Goal: Check status: Check status

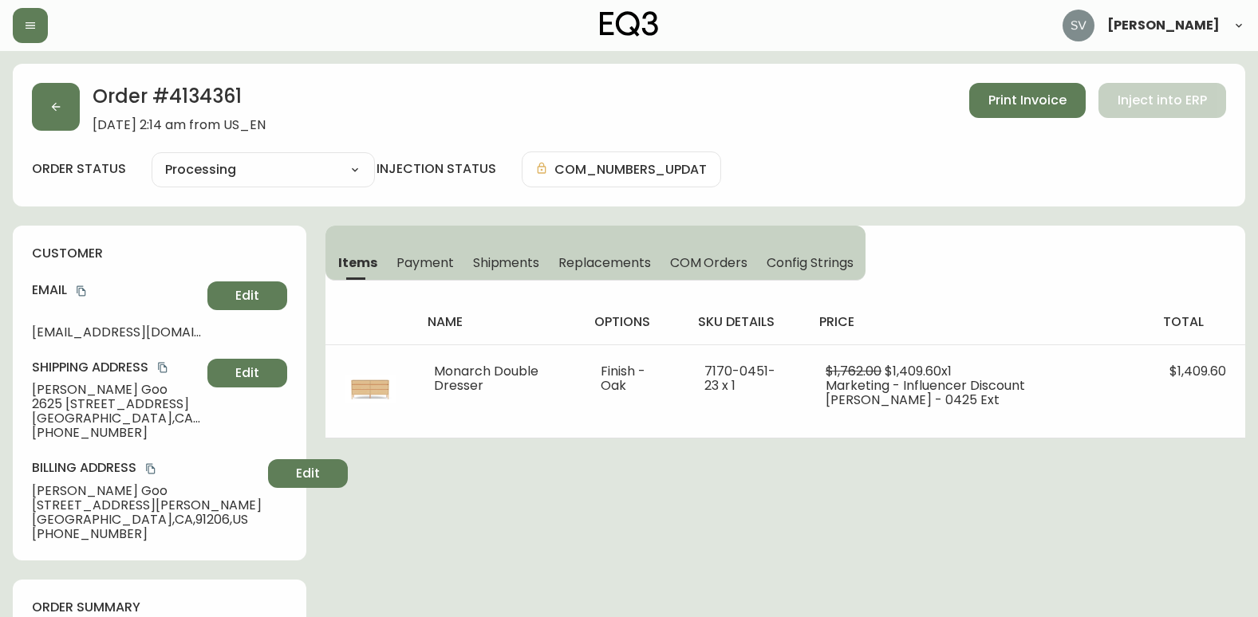
select select "PROCESSING"
click at [29, 33] on button "button" at bounding box center [30, 25] width 35 height 35
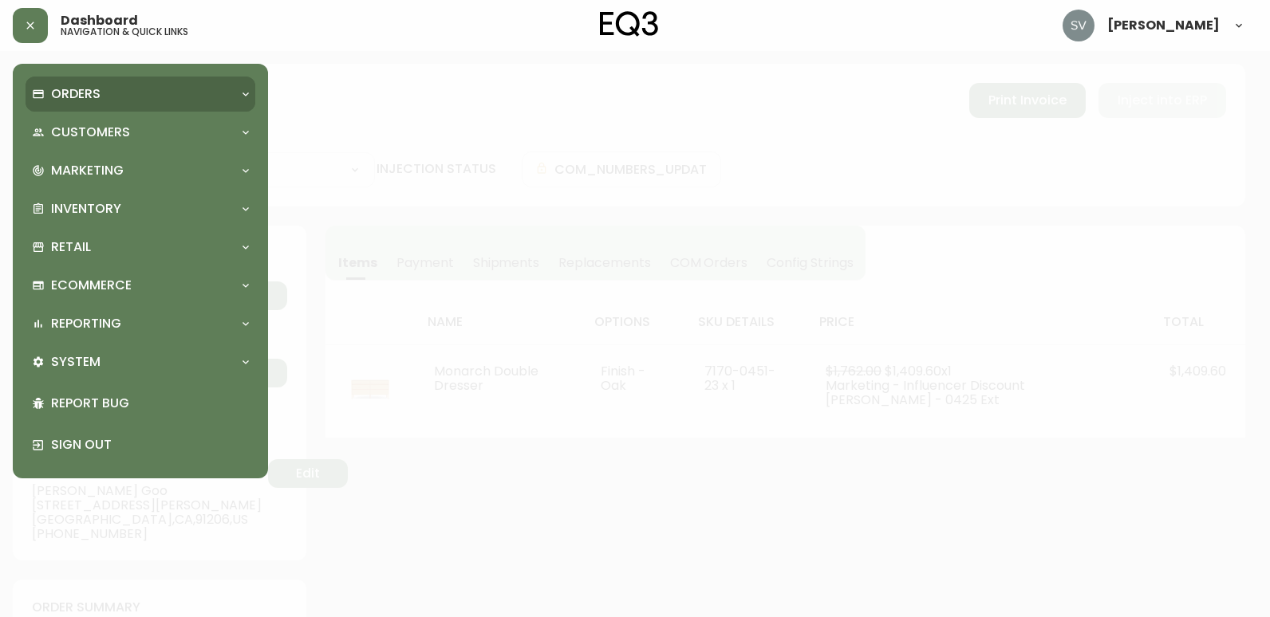
click at [104, 97] on div "Orders" at bounding box center [132, 94] width 201 height 18
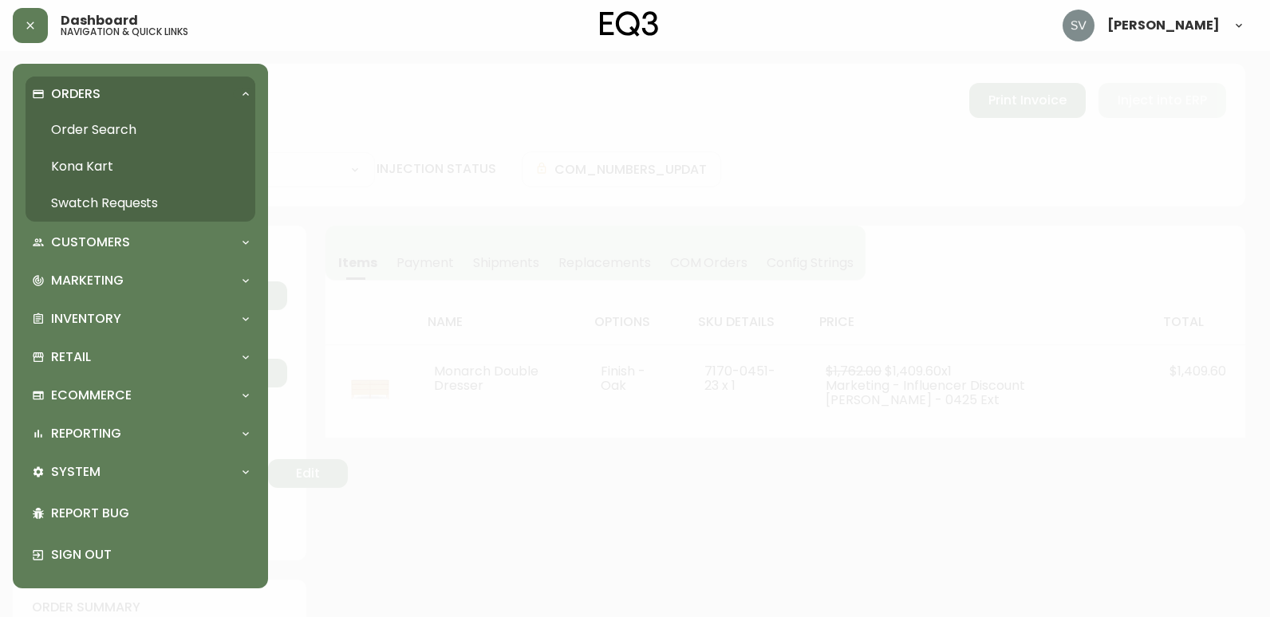
click at [107, 126] on link "Order Search" at bounding box center [141, 130] width 230 height 37
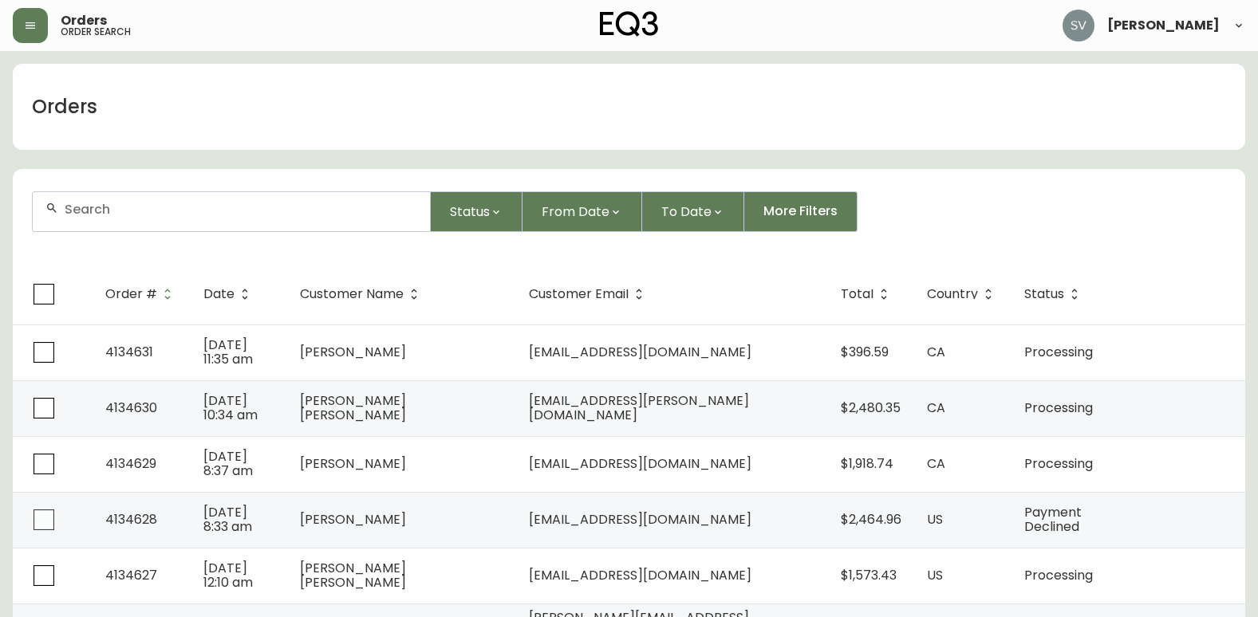
click at [195, 207] on input "text" at bounding box center [241, 209] width 353 height 15
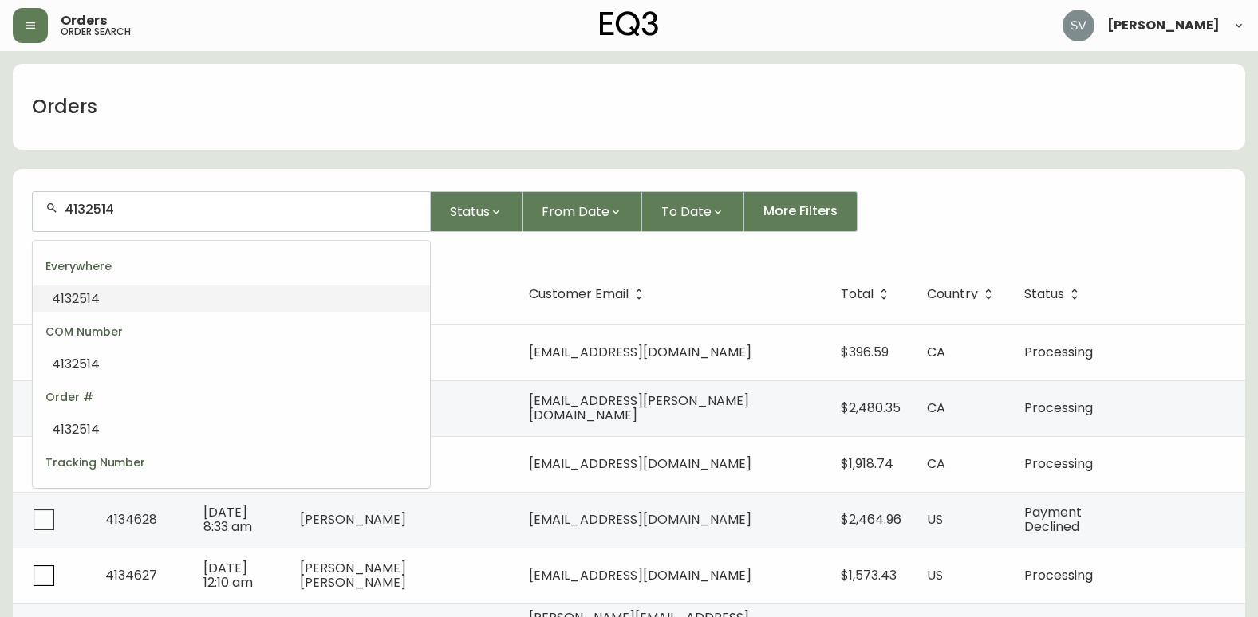
click at [175, 291] on li "4132514" at bounding box center [231, 299] width 397 height 27
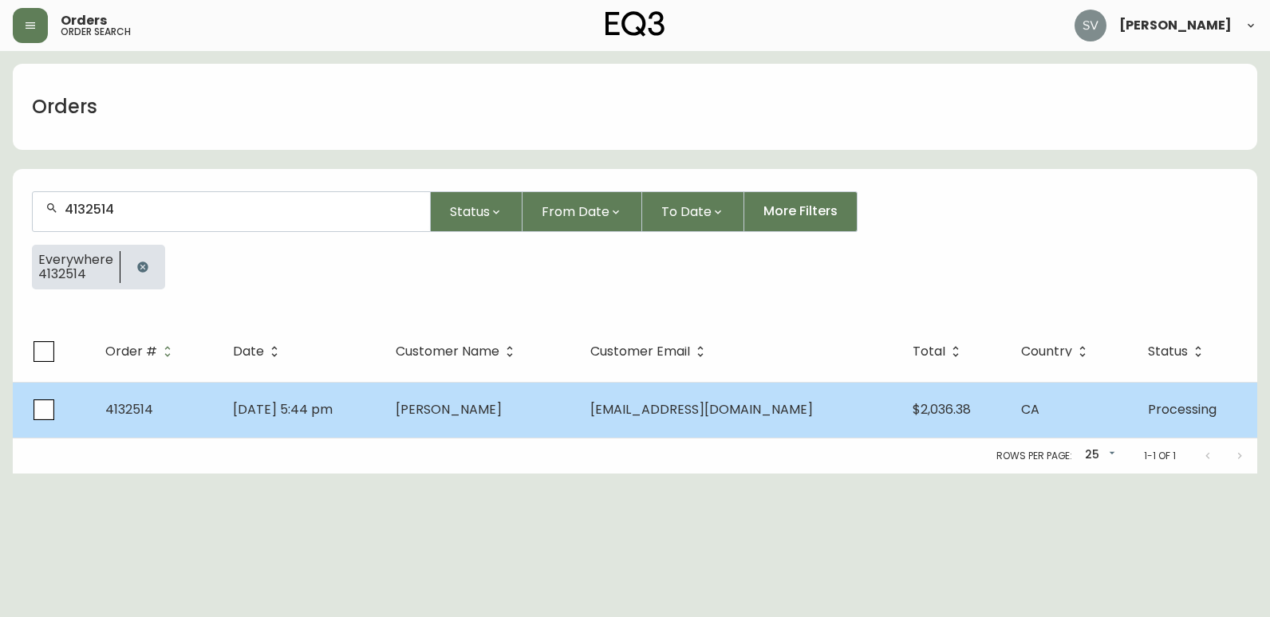
type input "4132514"
click at [383, 396] on td "[DATE] 5:44 pm" at bounding box center [301, 410] width 163 height 56
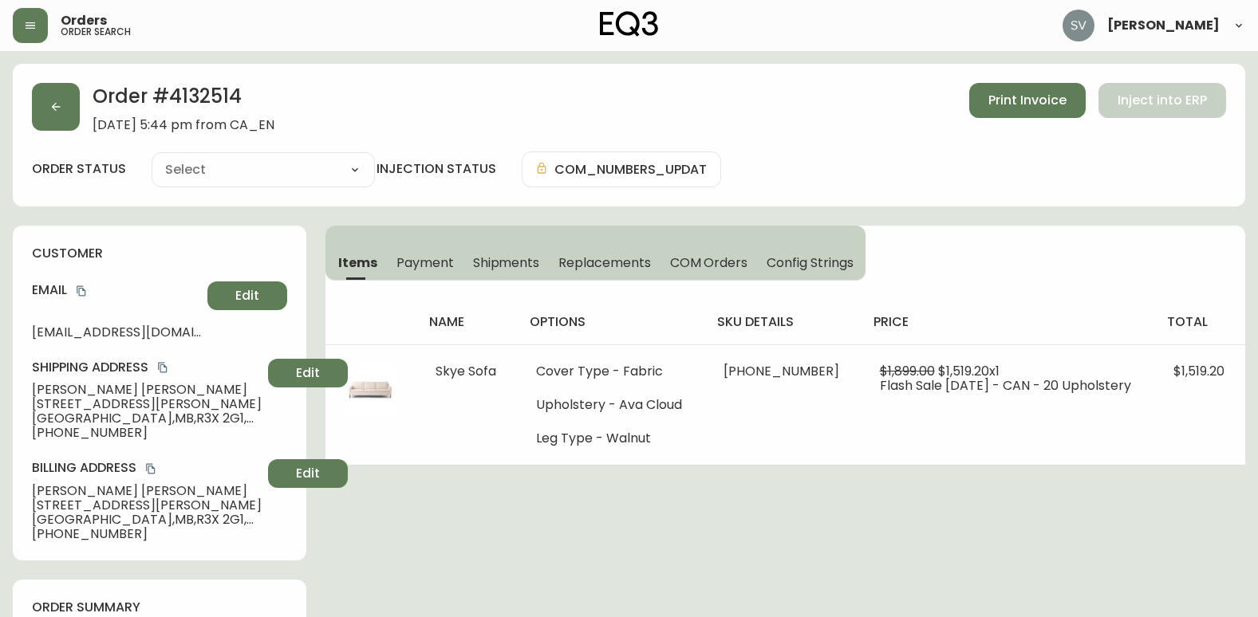
type input "Processing"
select select "PROCESSING"
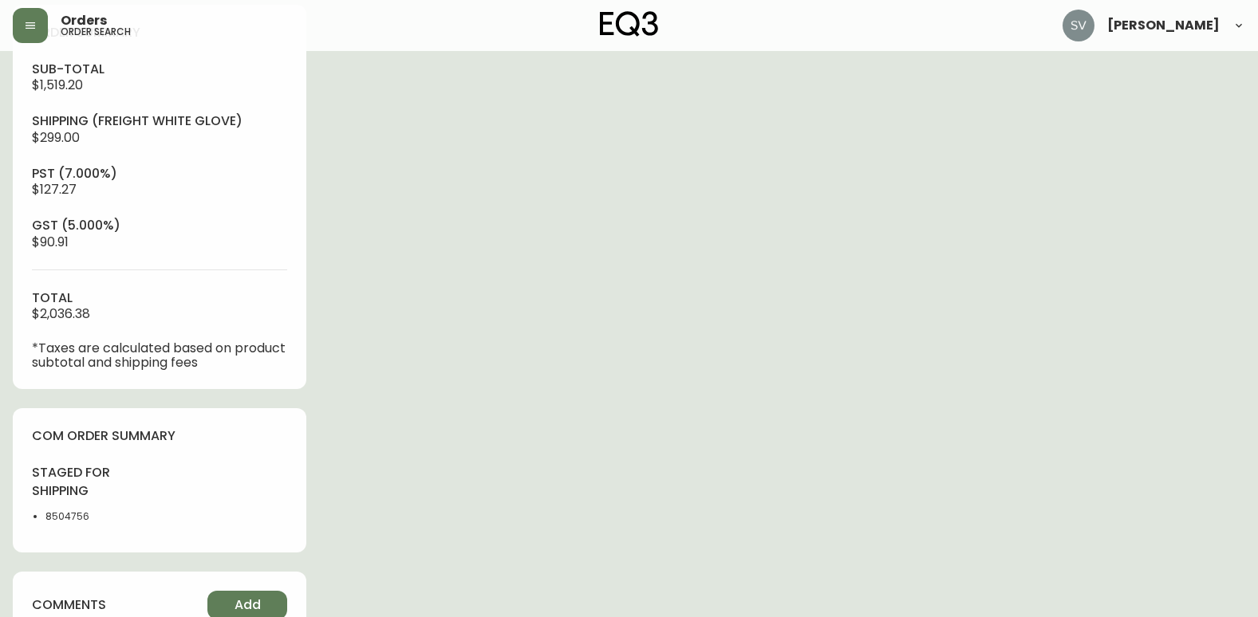
scroll to position [718, 0]
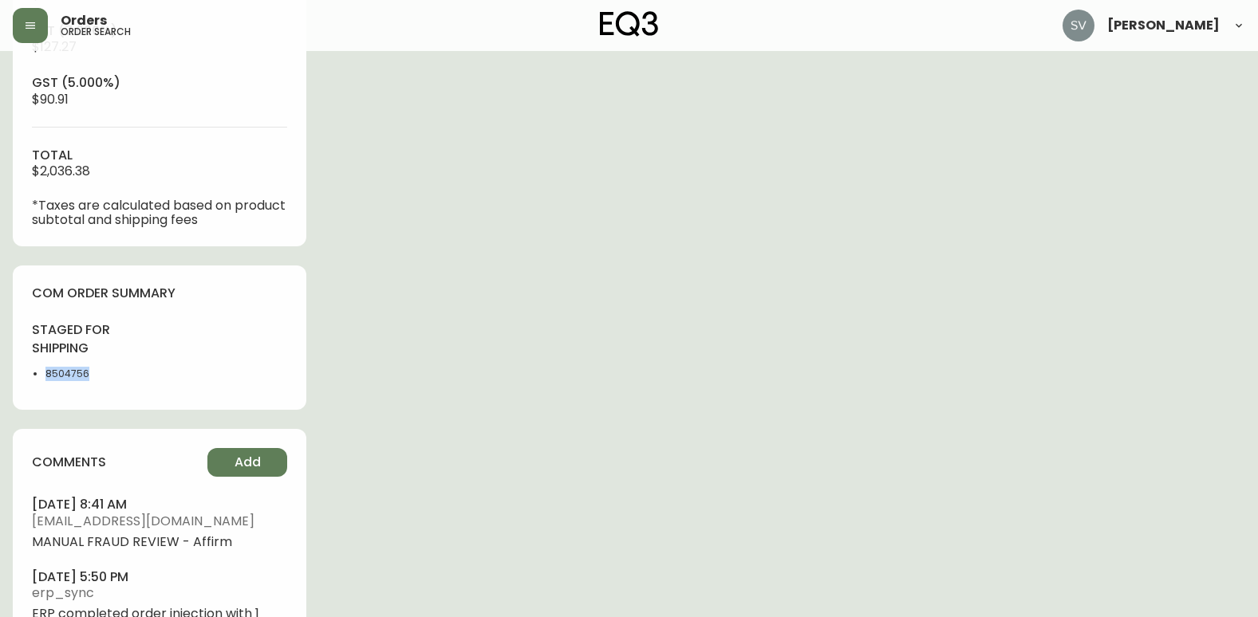
drag, startPoint x: 104, startPoint y: 378, endPoint x: 46, endPoint y: 370, distance: 58.0
click at [46, 370] on li "8504756" at bounding box center [97, 374] width 104 height 14
copy li "8504756"
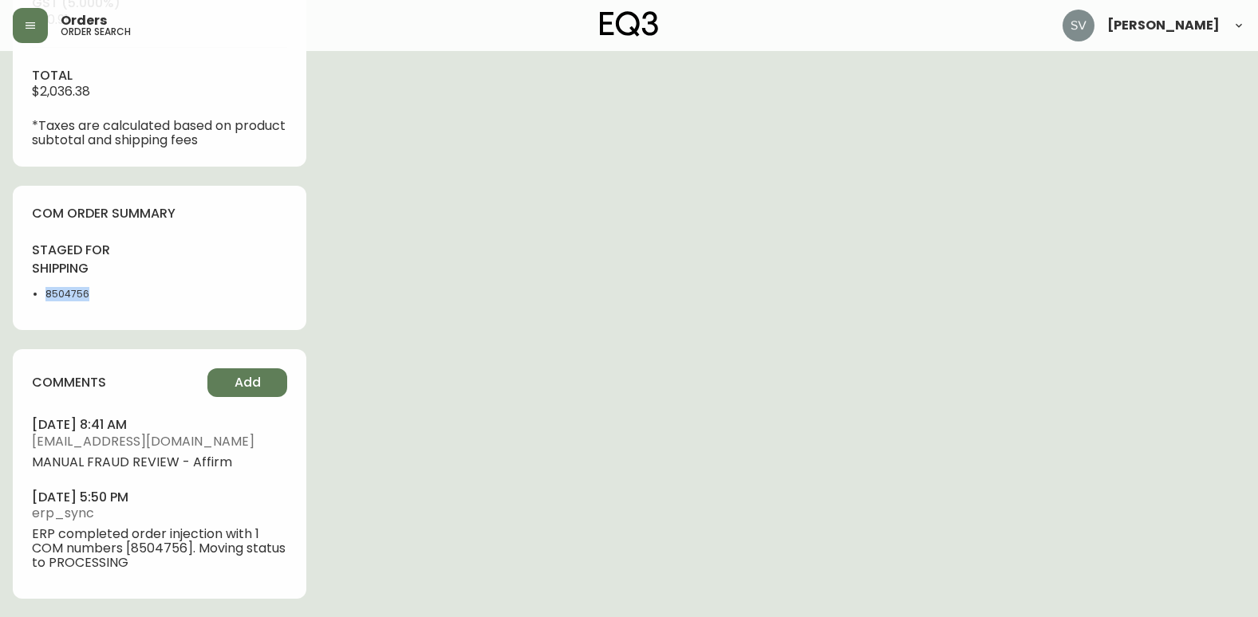
copy li "8504756"
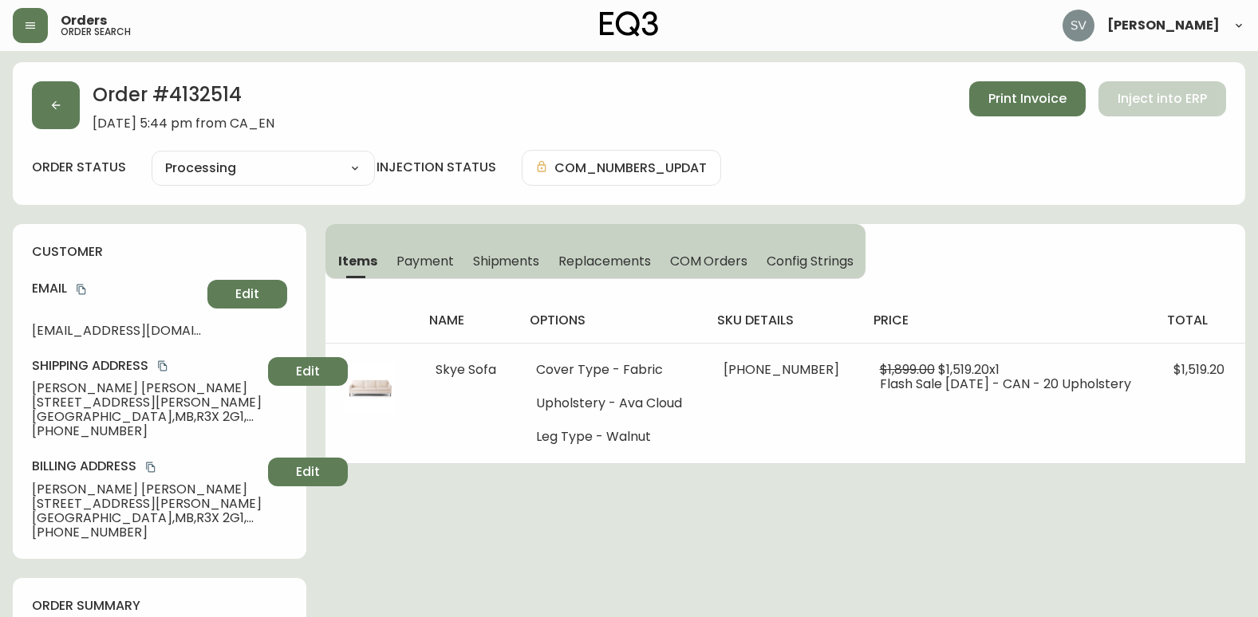
scroll to position [1, 0]
click at [478, 262] on span "Shipments" at bounding box center [506, 262] width 67 height 17
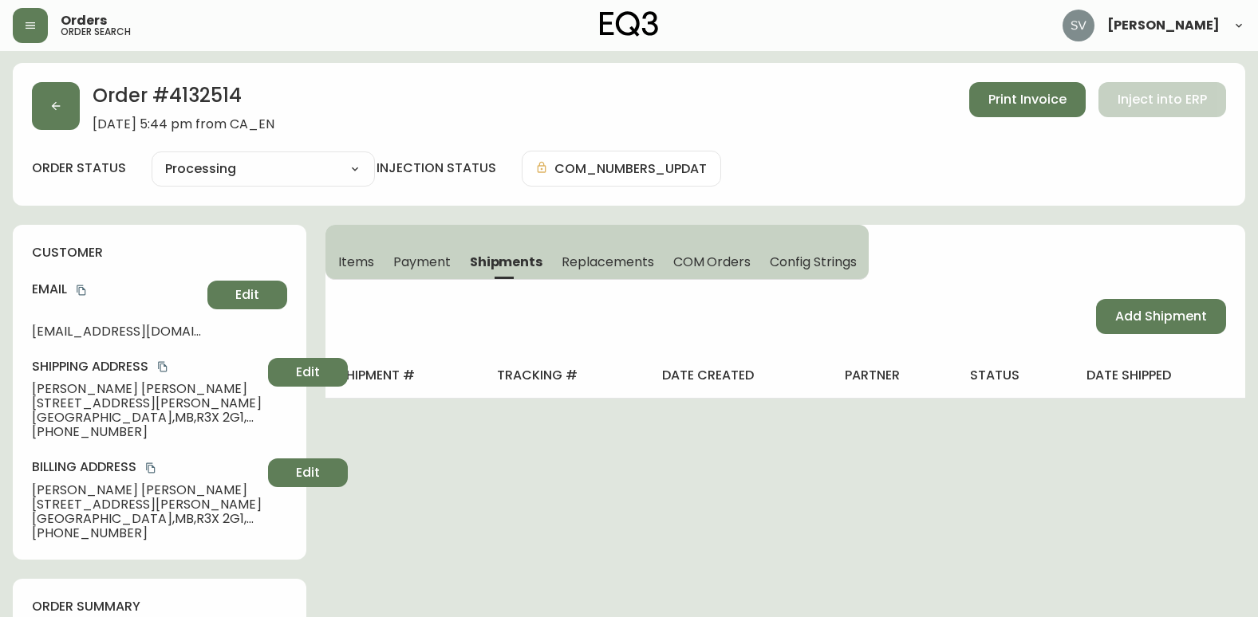
click at [361, 250] on button "Items" at bounding box center [354, 261] width 58 height 35
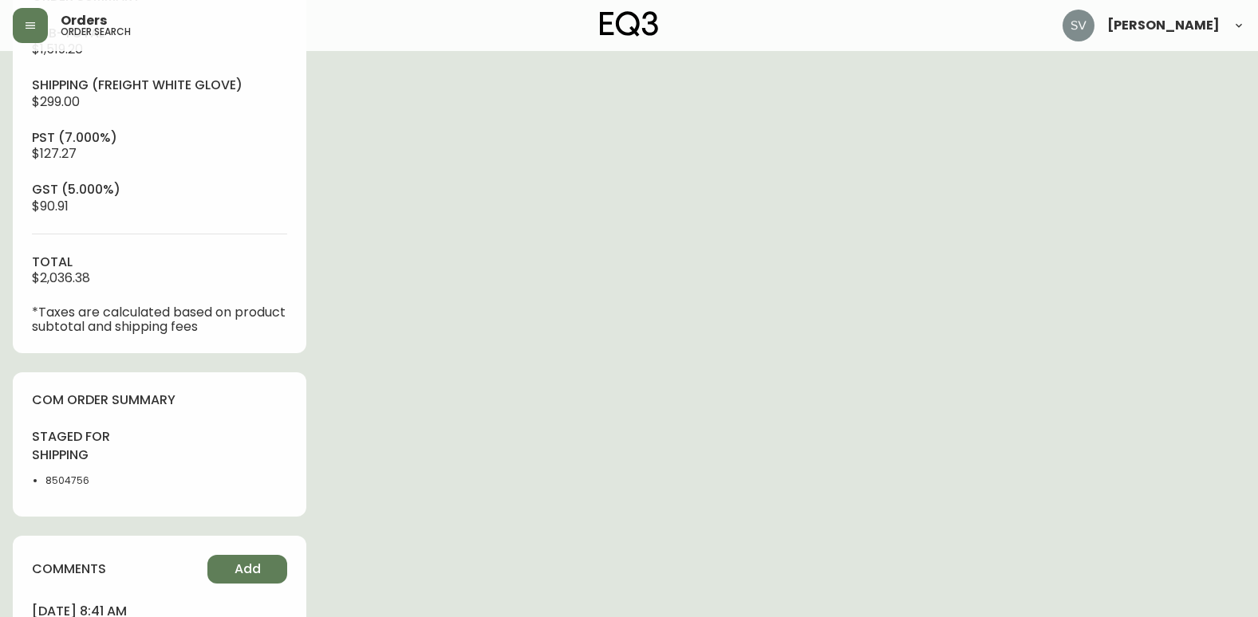
scroll to position [639, 0]
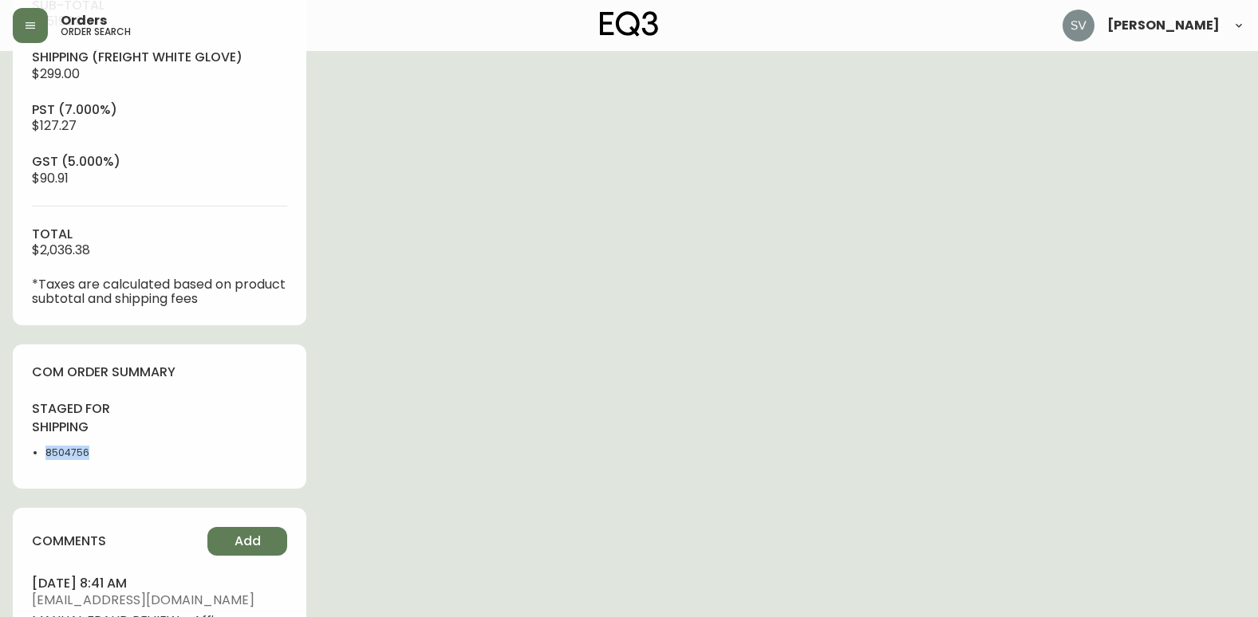
drag, startPoint x: 96, startPoint y: 451, endPoint x: 48, endPoint y: 452, distance: 47.9
click at [48, 452] on li "8504756" at bounding box center [97, 453] width 104 height 14
copy li "8504756"
click at [104, 444] on div "staged for shipping 8504756" at bounding box center [91, 434] width 118 height 69
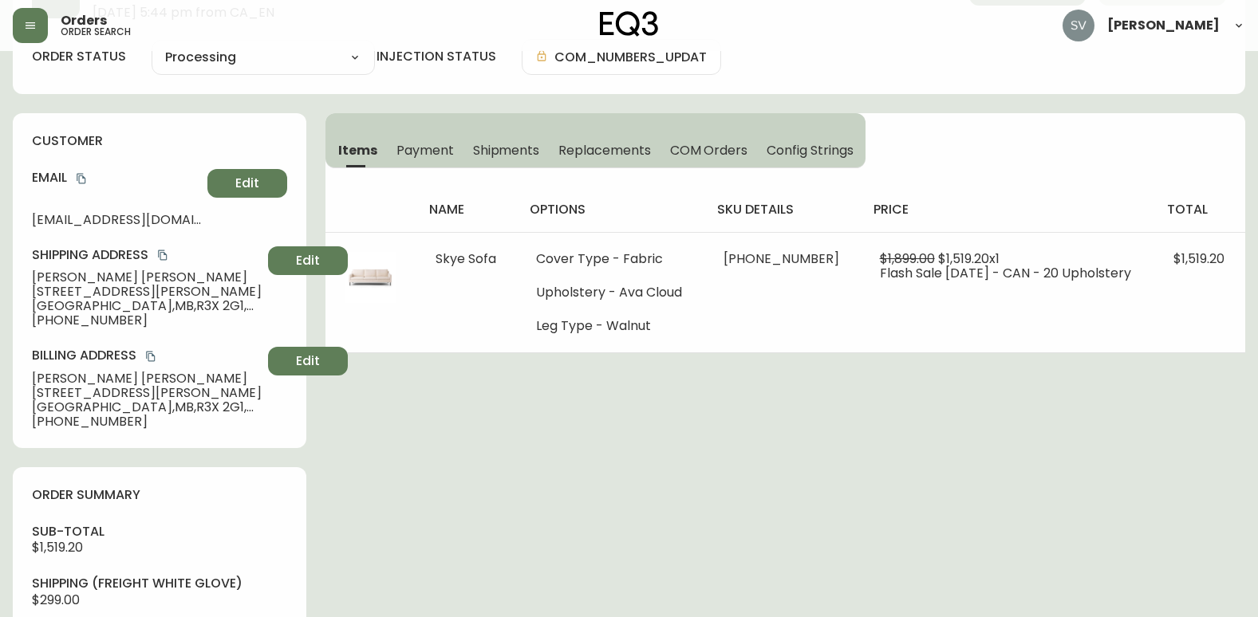
scroll to position [81, 0]
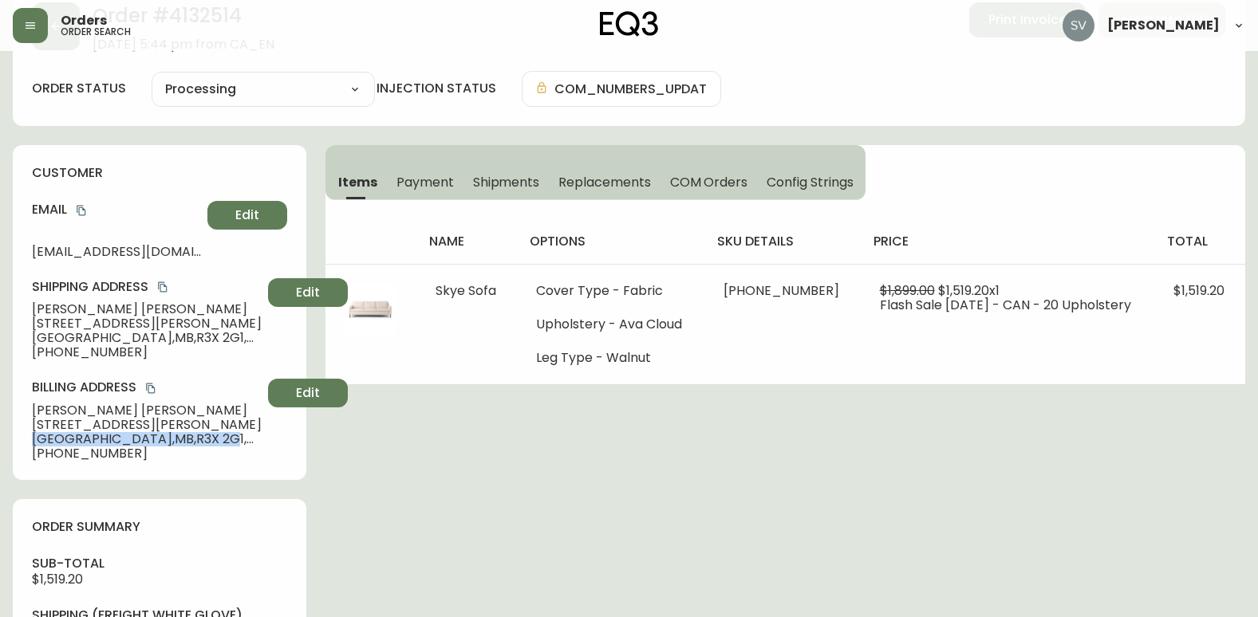
drag, startPoint x: 37, startPoint y: 439, endPoint x: 166, endPoint y: 439, distance: 128.4
click at [166, 439] on span "[GEOGRAPHIC_DATA] , MB , R3X 2G1 , [GEOGRAPHIC_DATA]" at bounding box center [147, 439] width 230 height 14
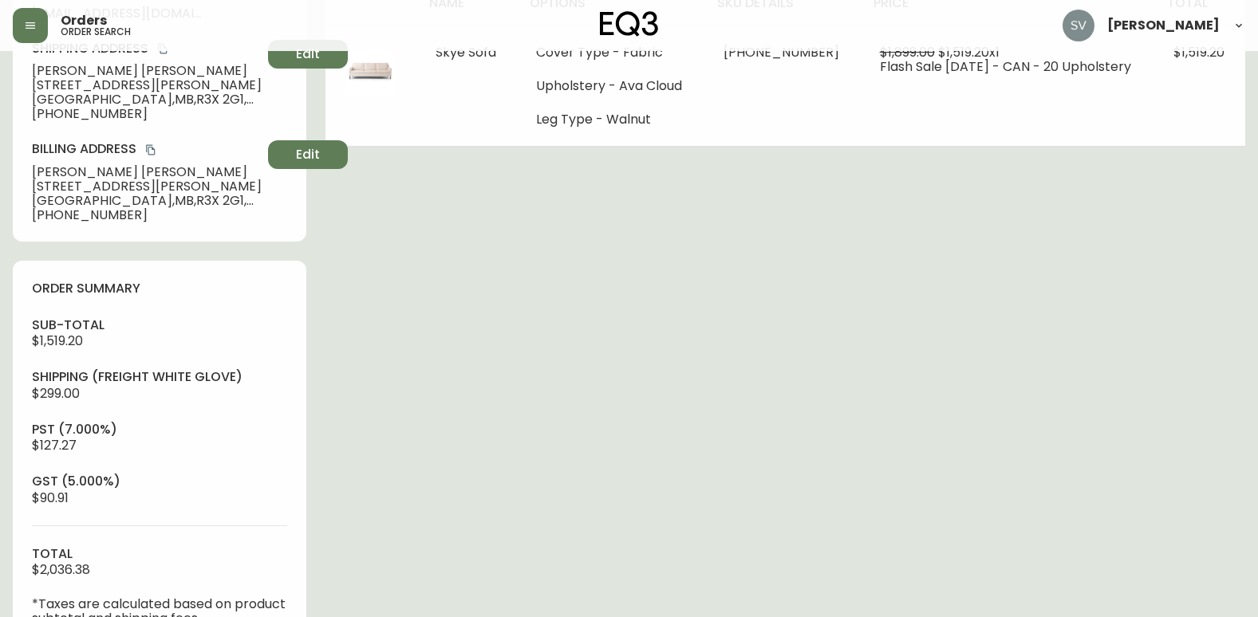
scroll to position [160, 0]
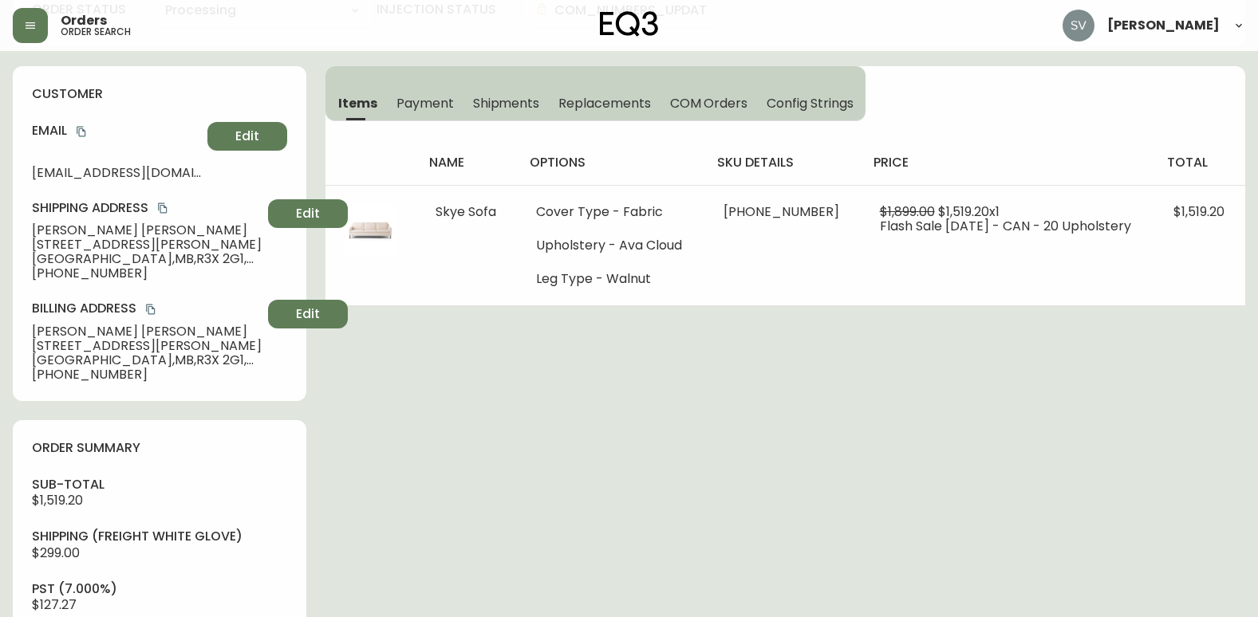
click at [514, 102] on span "Shipments" at bounding box center [506, 103] width 67 height 17
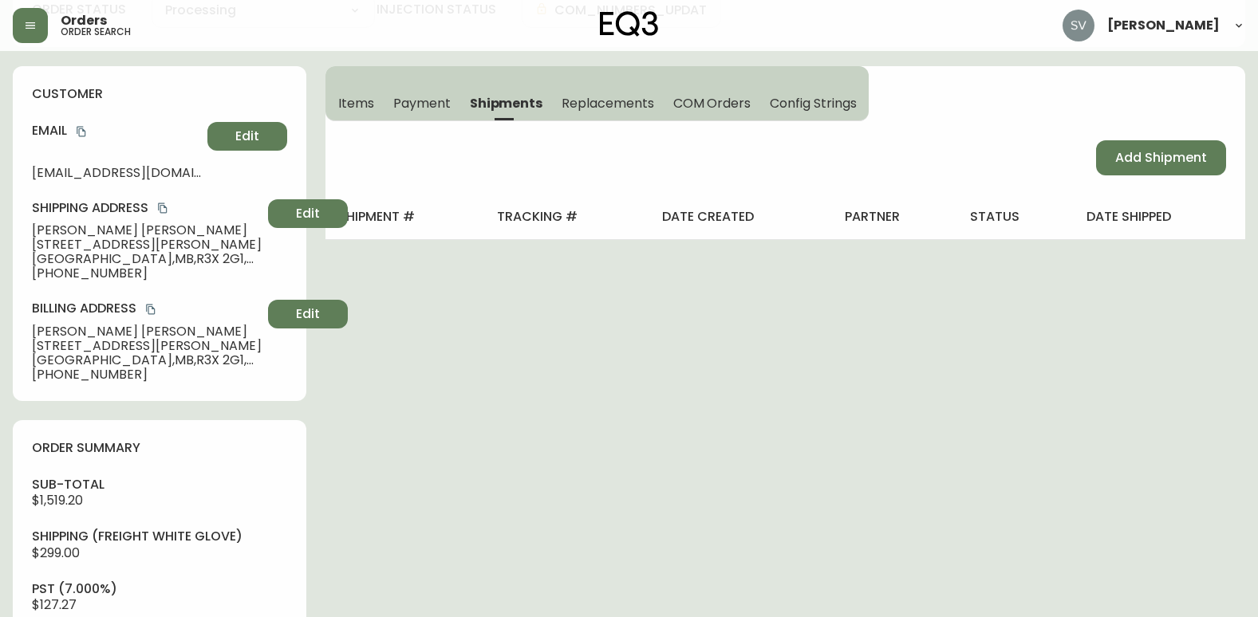
click at [372, 98] on span "Items" at bounding box center [356, 103] width 36 height 17
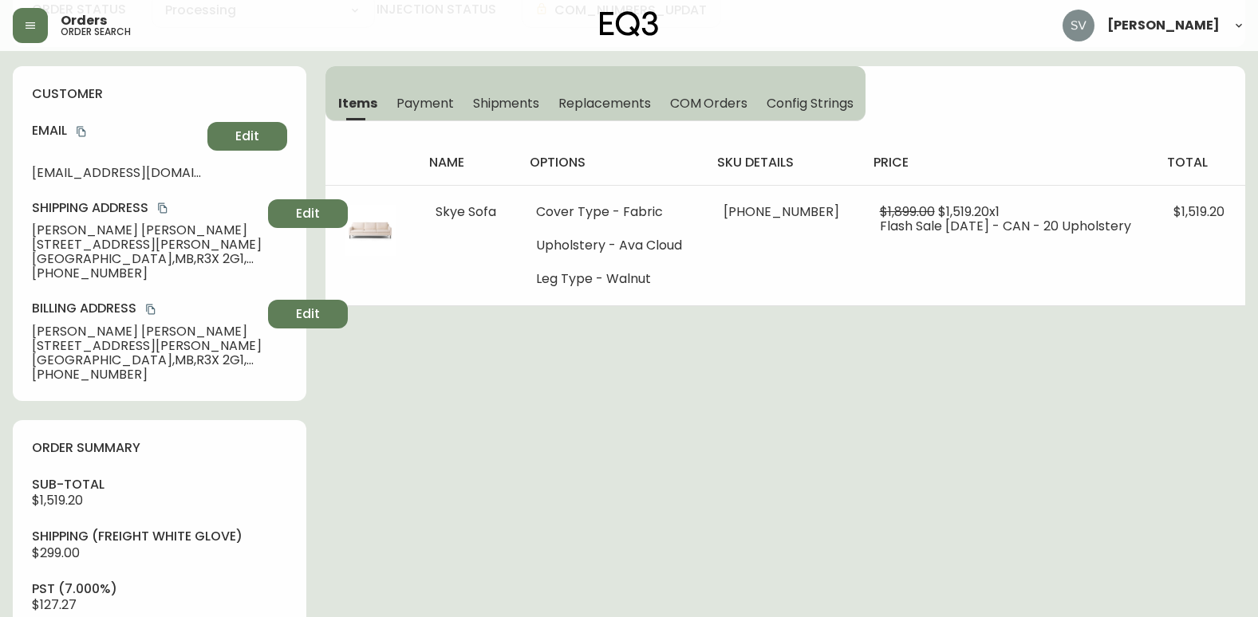
click at [514, 589] on div "Order # 4132514 [DATE] 5:44 pm from CA_EN Print Invoice Inject into ERP order s…" at bounding box center [629, 580] width 1232 height 1352
click at [1128, 519] on div "Order # 4132514 [DATE] 5:44 pm from CA_EN Print Invoice Inject into ERP order s…" at bounding box center [629, 580] width 1232 height 1352
click at [1134, 496] on div "Order # 4132514 [DATE] 5:44 pm from CA_EN Print Invoice Inject into ERP order s…" at bounding box center [629, 580] width 1232 height 1352
drag, startPoint x: 1207, startPoint y: 483, endPoint x: 1222, endPoint y: 490, distance: 16.8
click at [1207, 483] on div "Order # 4132514 [DATE] 5:44 pm from CA_EN Print Invoice Inject into ERP order s…" at bounding box center [629, 580] width 1232 height 1352
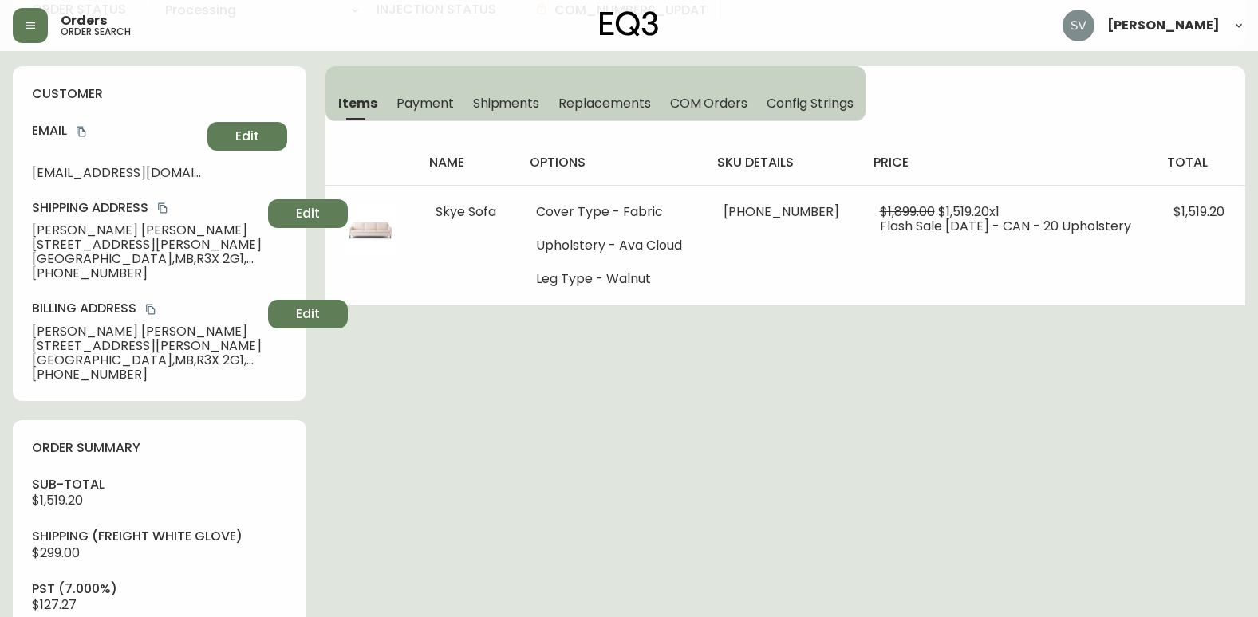
click at [741, 477] on div "Order # 4132514 [DATE] 5:44 pm from CA_EN Print Invoice Inject into ERP order s…" at bounding box center [629, 580] width 1232 height 1352
click at [1168, 462] on div "Order # 4132514 [DATE] 5:44 pm from CA_EN Print Invoice Inject into ERP order s…" at bounding box center [629, 580] width 1232 height 1352
drag, startPoint x: 1201, startPoint y: 488, endPoint x: 849, endPoint y: 487, distance: 352.5
click at [1201, 488] on div "Order # 4132514 [DATE] 5:44 pm from CA_EN Print Invoice Inject into ERP order s…" at bounding box center [629, 580] width 1232 height 1352
click at [1156, 409] on div "Order # 4132514 [DATE] 5:44 pm from CA_EN Print Invoice Inject into ERP order s…" at bounding box center [629, 580] width 1232 height 1352
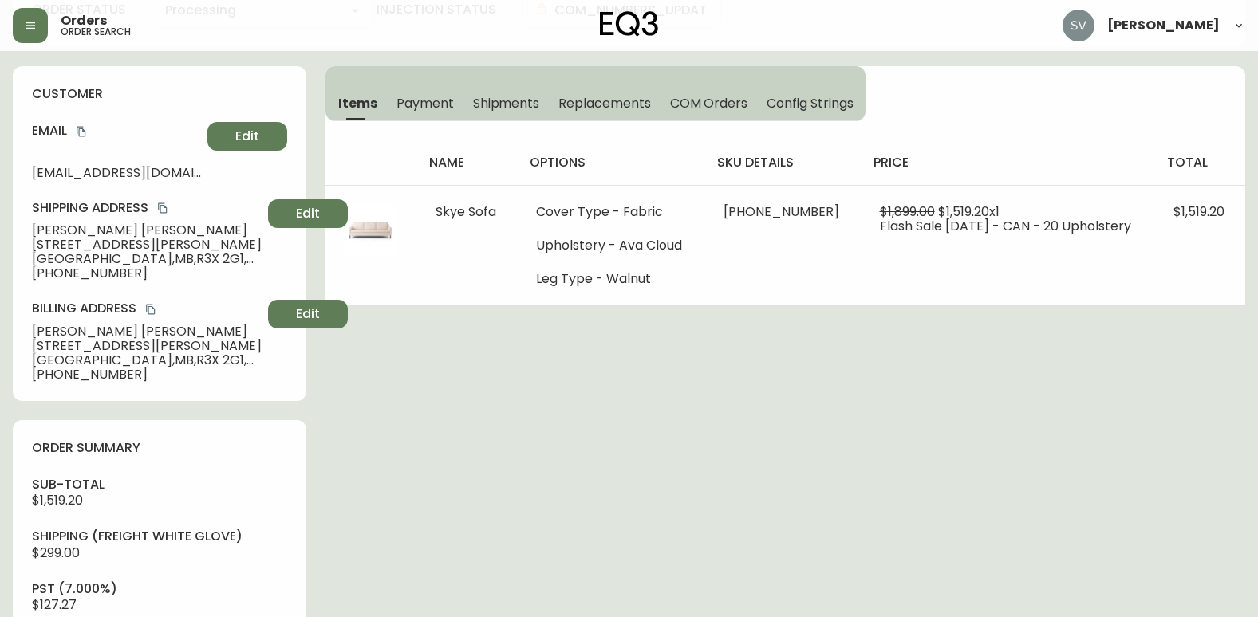
click at [648, 513] on div "Order # 4132514 [DATE] 5:44 pm from CA_EN Print Invoice Inject into ERP order s…" at bounding box center [629, 580] width 1232 height 1352
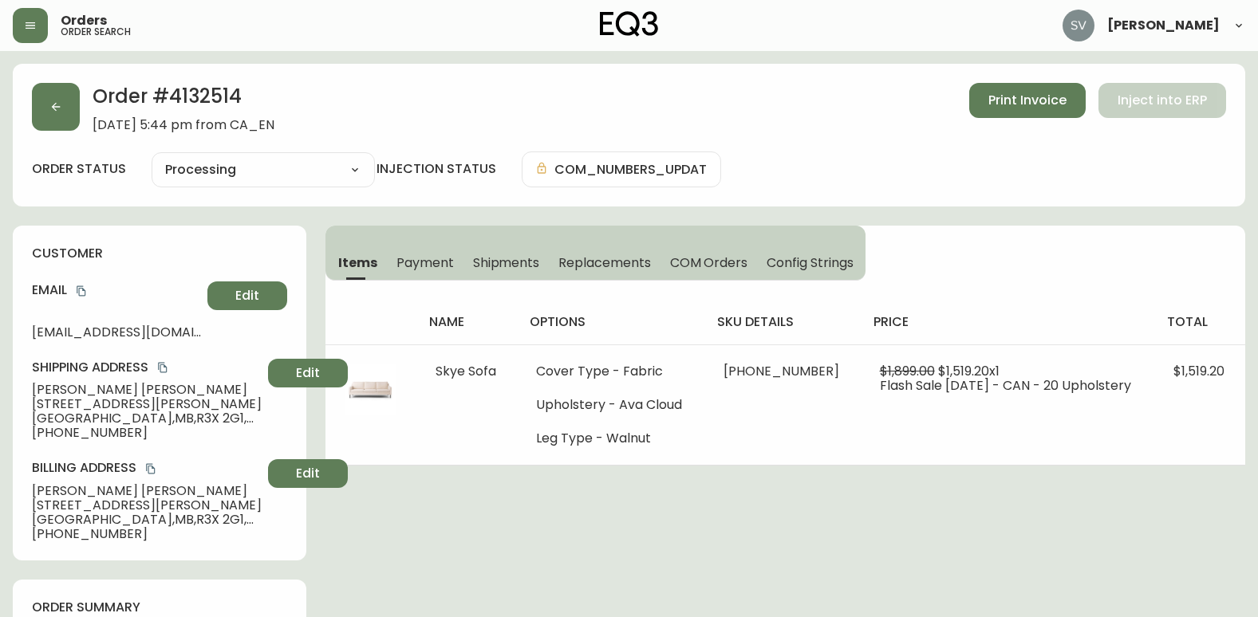
click at [22, 10] on button "button" at bounding box center [30, 25] width 35 height 35
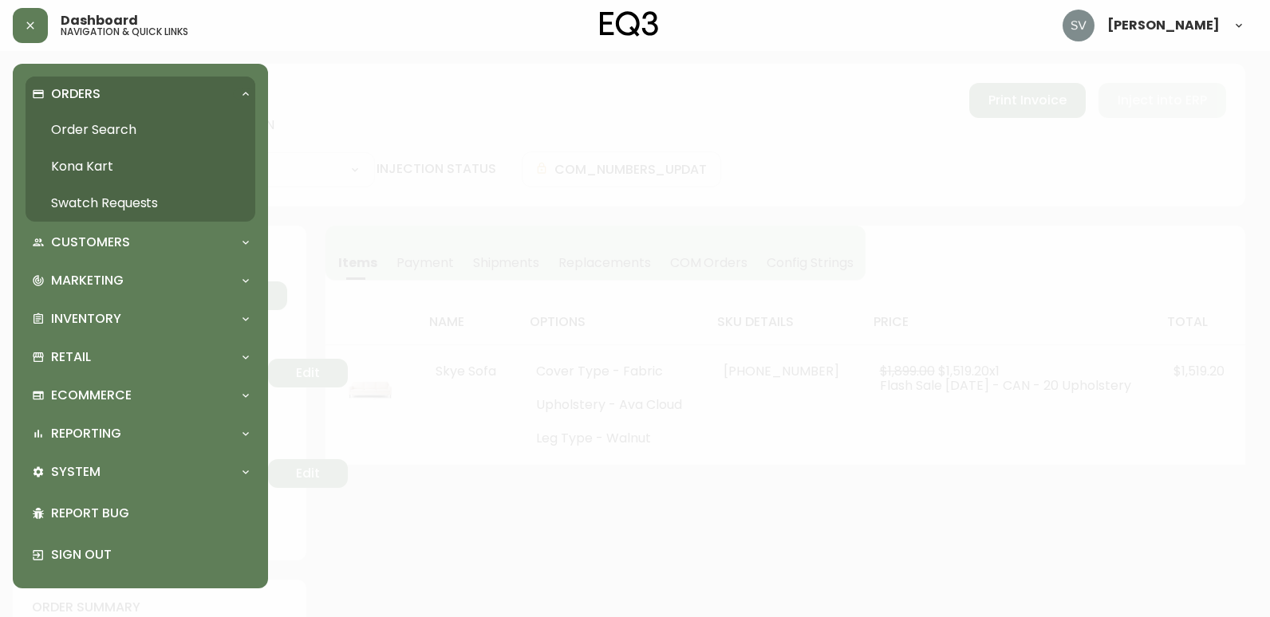
click at [113, 128] on link "Order Search" at bounding box center [141, 130] width 230 height 37
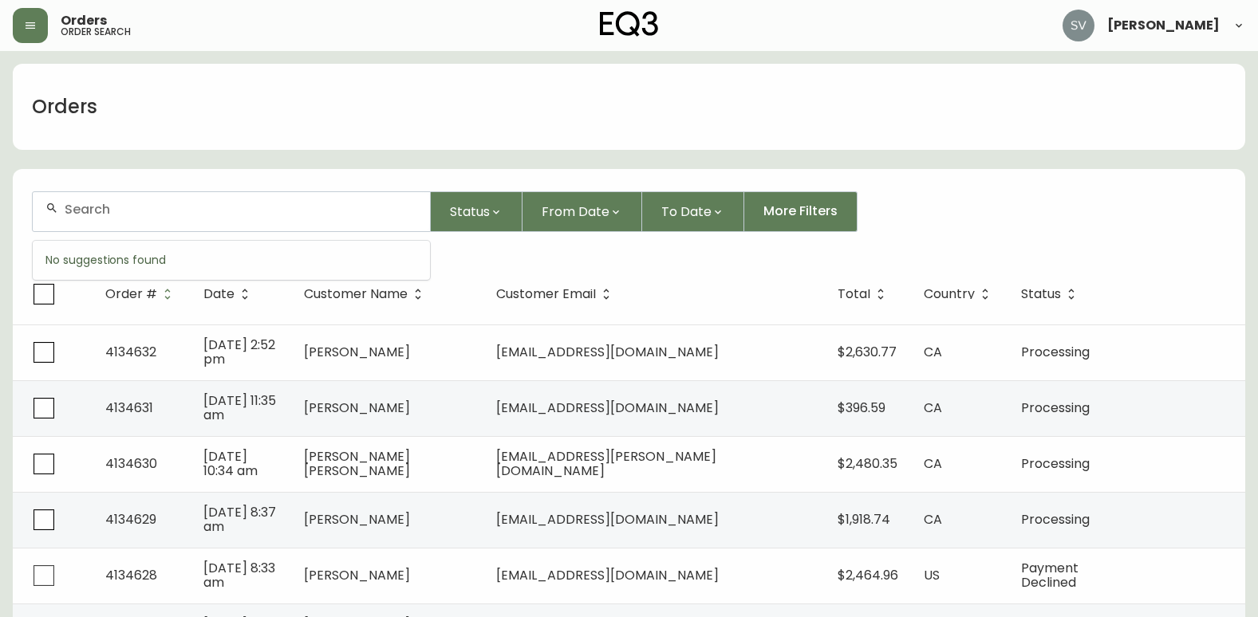
click at [166, 207] on input "text" at bounding box center [241, 209] width 353 height 15
type input "4134535"
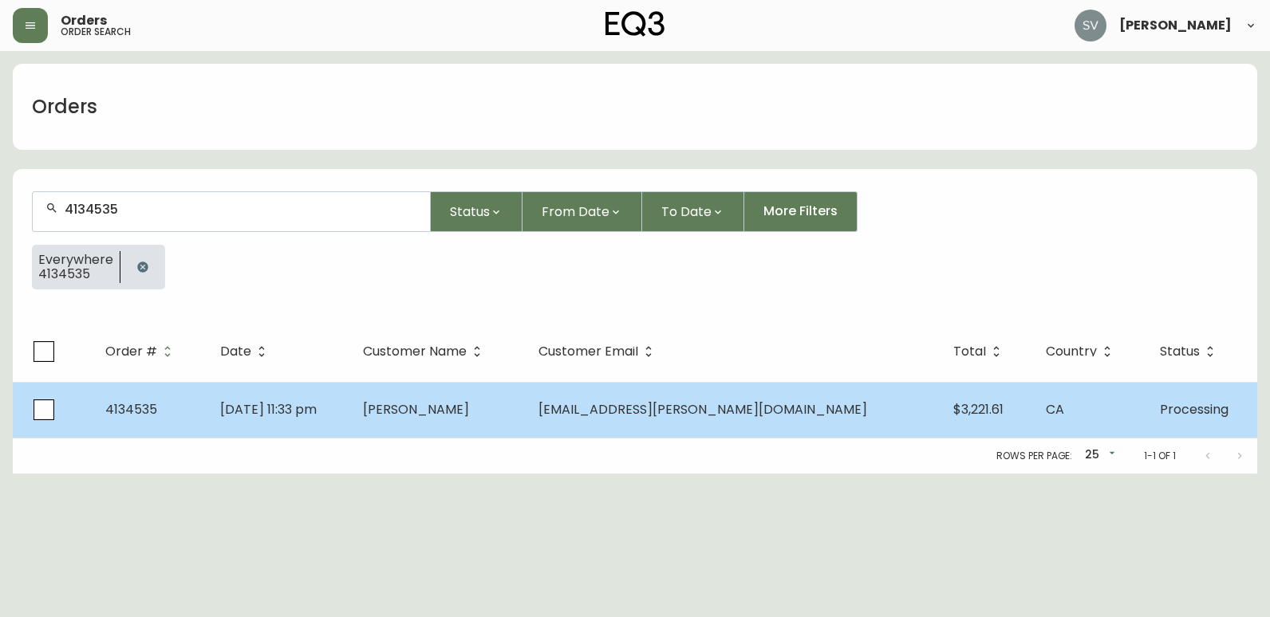
click at [526, 423] on td "[PERSON_NAME]" at bounding box center [437, 410] width 175 height 56
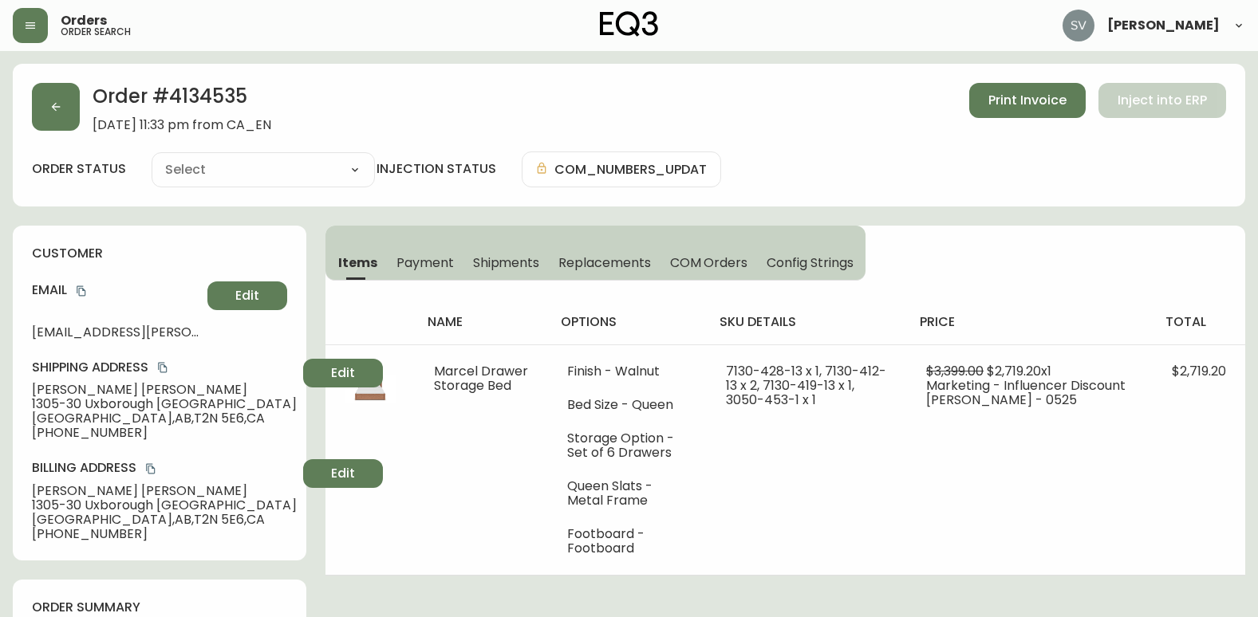
type input "Processing"
select select "PROCESSING"
click at [522, 256] on span "Shipments" at bounding box center [506, 262] width 67 height 17
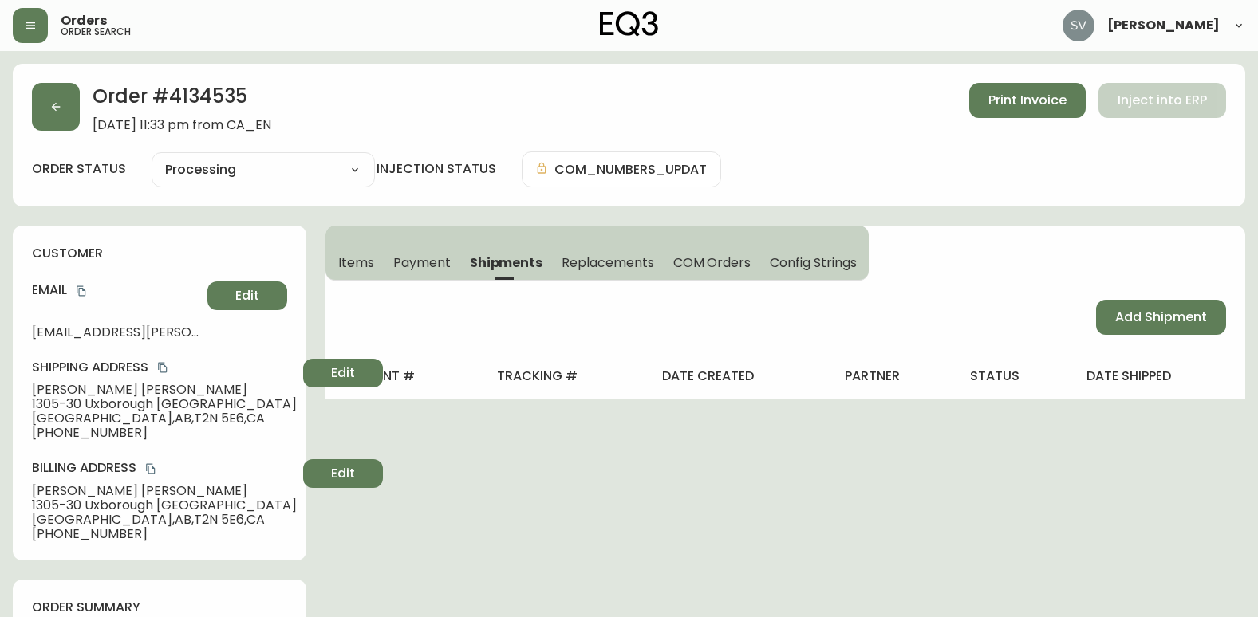
click at [366, 260] on span "Items" at bounding box center [356, 262] width 36 height 17
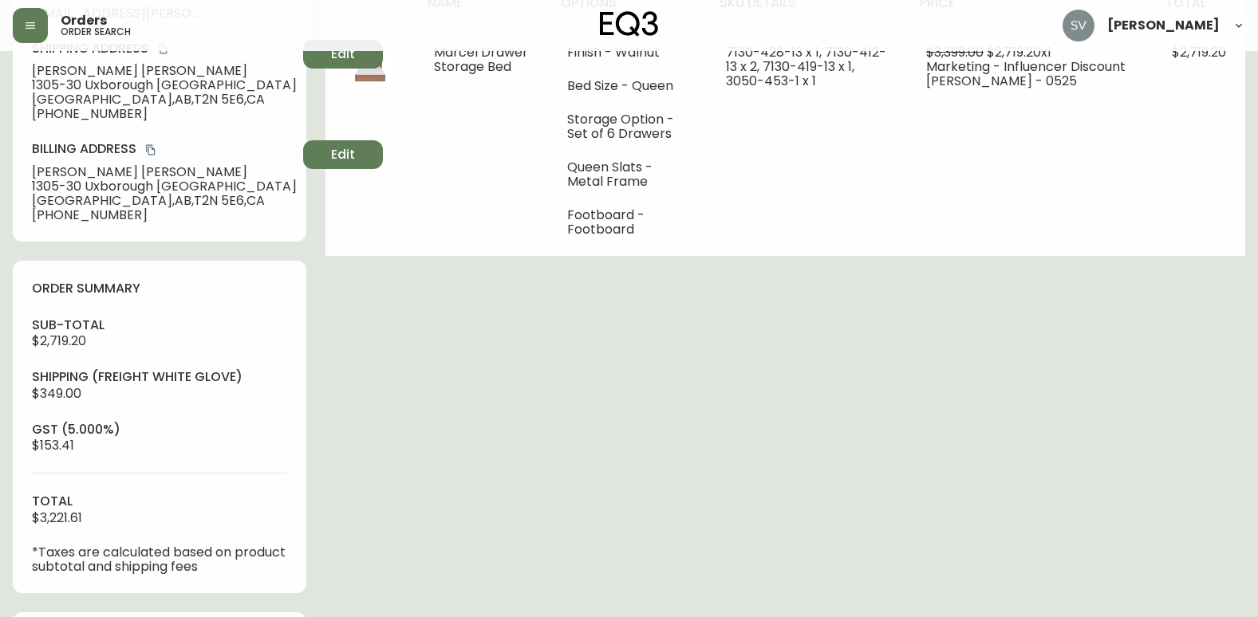
scroll to position [558, 0]
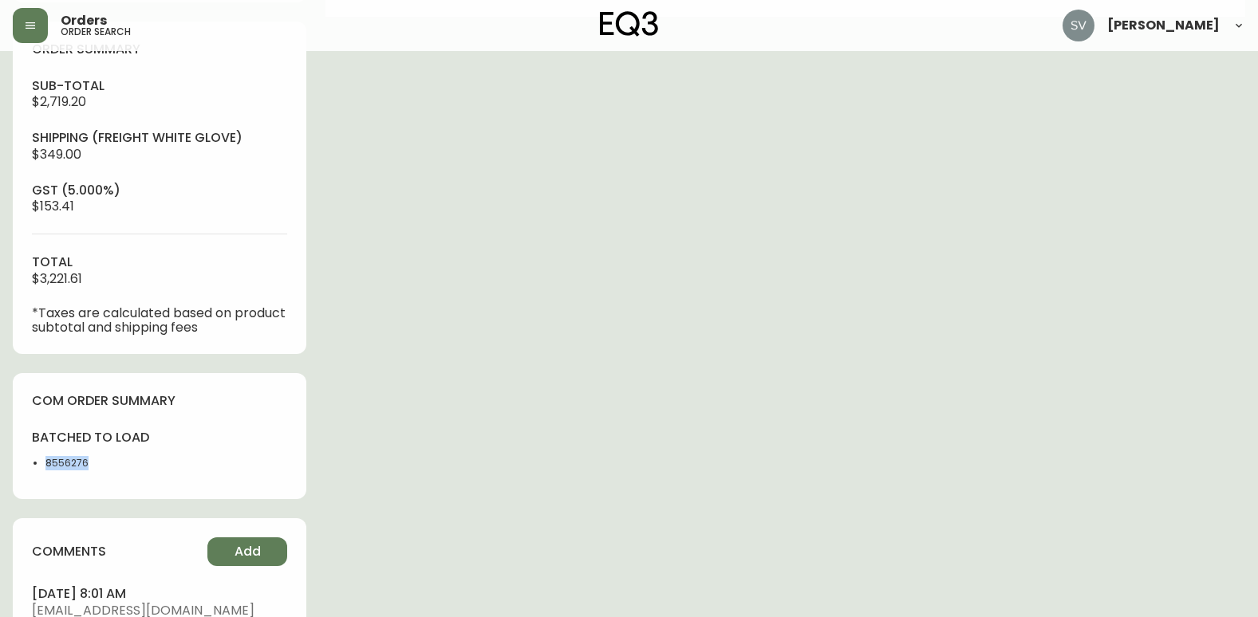
drag, startPoint x: 142, startPoint y: 462, endPoint x: 27, endPoint y: 460, distance: 114.9
click at [27, 460] on div "com order summary batched to load 8556276" at bounding box center [160, 436] width 294 height 127
copy li "8556276"
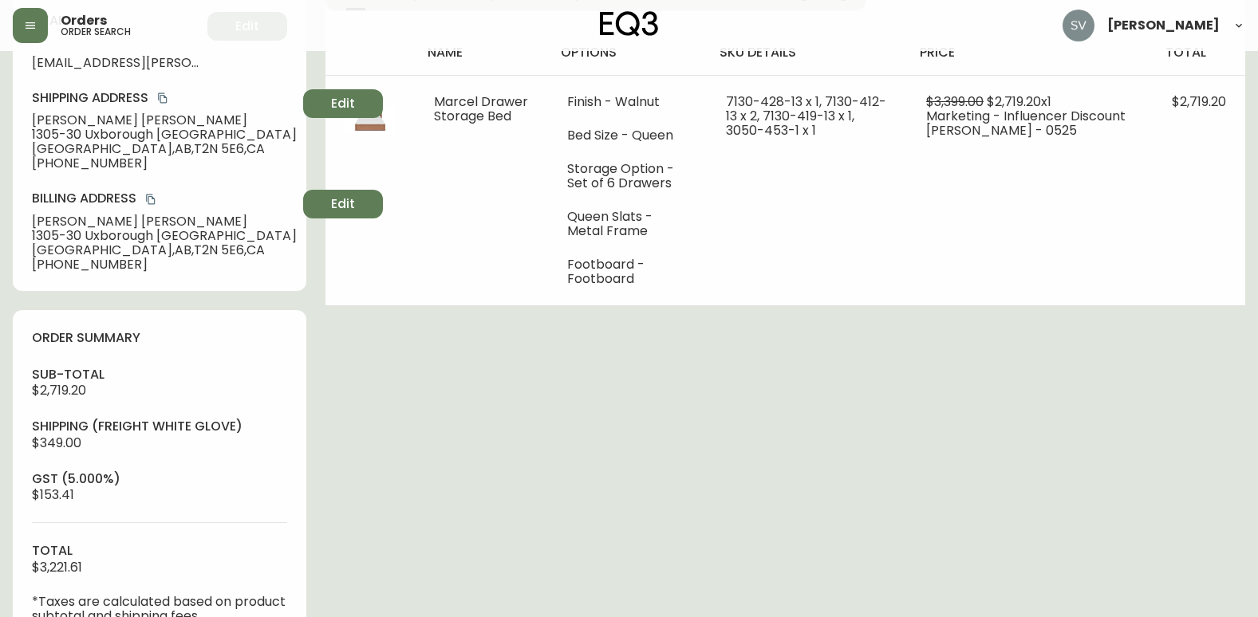
scroll to position [0, 0]
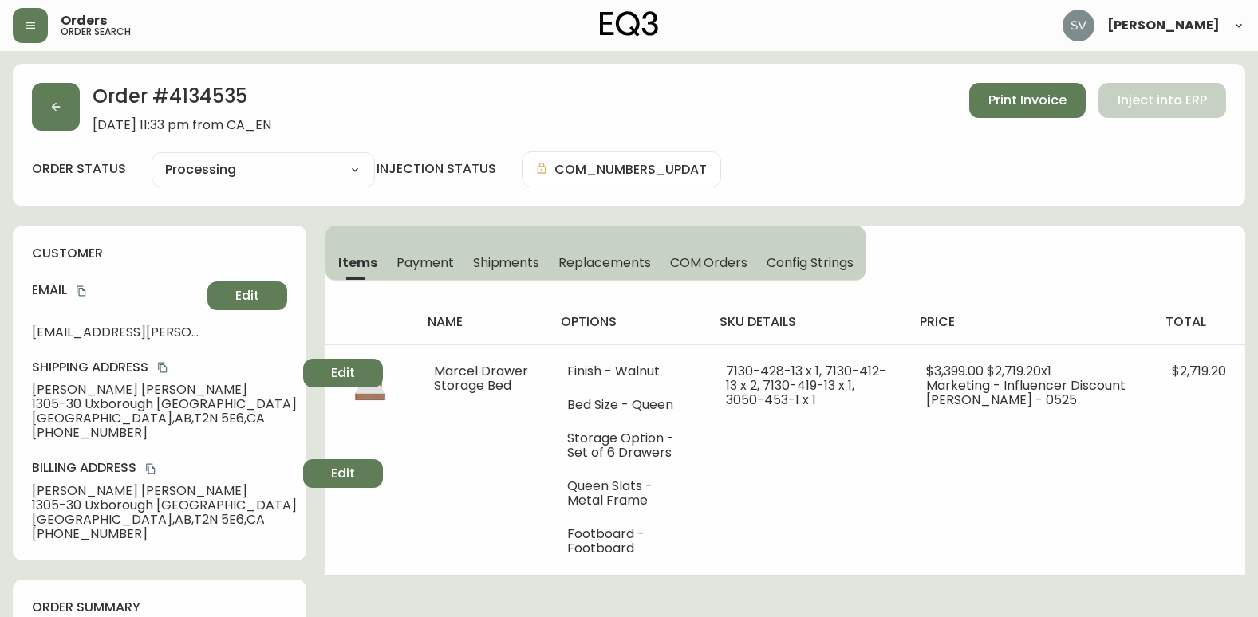
drag, startPoint x: 605, startPoint y: 514, endPoint x: 641, endPoint y: 420, distance: 100.7
drag, startPoint x: 1072, startPoint y: 593, endPoint x: 1064, endPoint y: 593, distance: 8.0
click at [529, 263] on span "Shipments" at bounding box center [506, 262] width 67 height 17
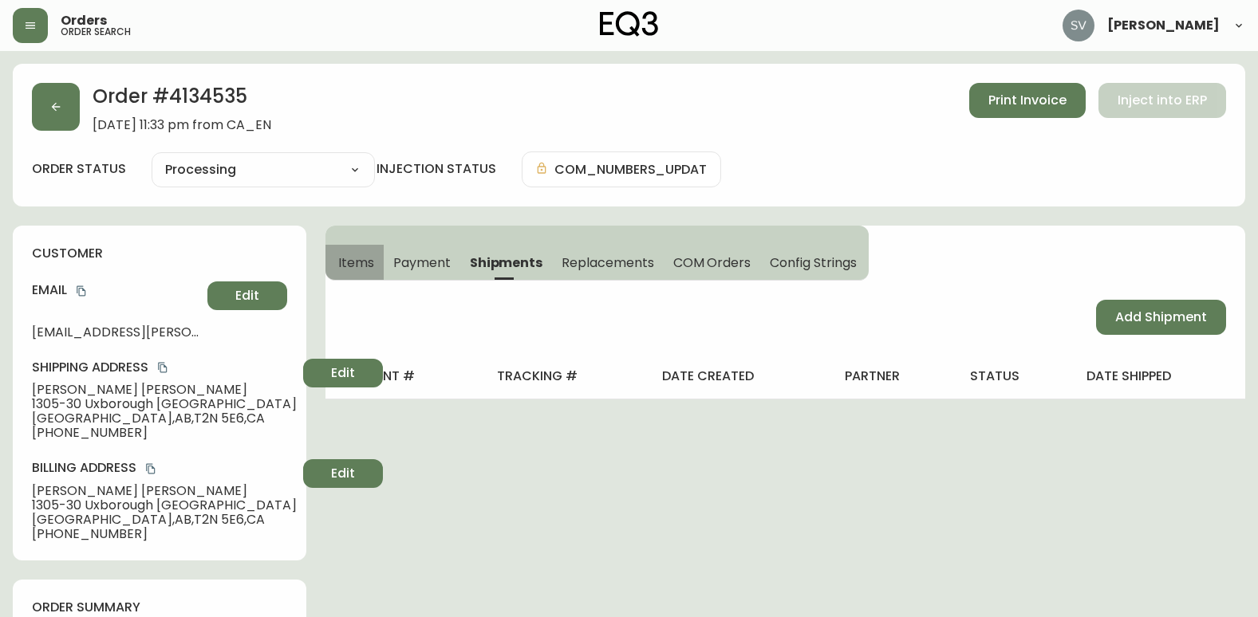
click at [349, 258] on span "Items" at bounding box center [356, 262] width 36 height 17
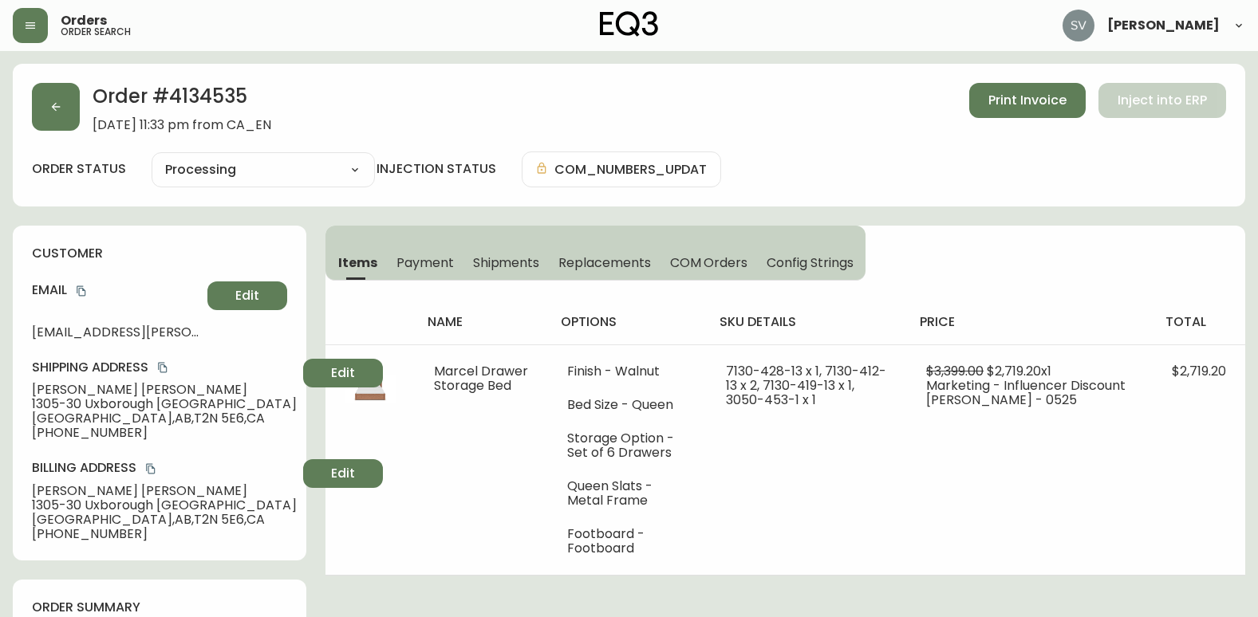
click at [359, 165] on select "Cancelled Fully Shipped Processing Partially Shipped" at bounding box center [263, 170] width 223 height 24
click at [482, 112] on div "Order # 4134535 [DATE] 11:33 pm from CA_EN Print Invoice Inject into ERP" at bounding box center [629, 107] width 1194 height 49
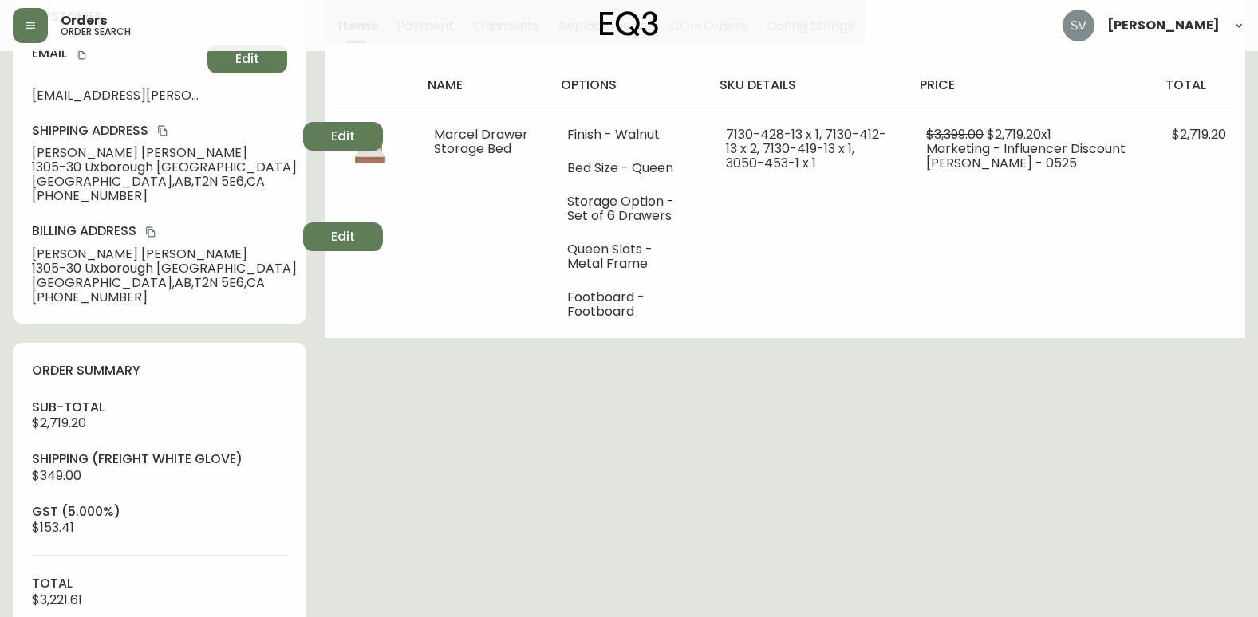
scroll to position [80, 0]
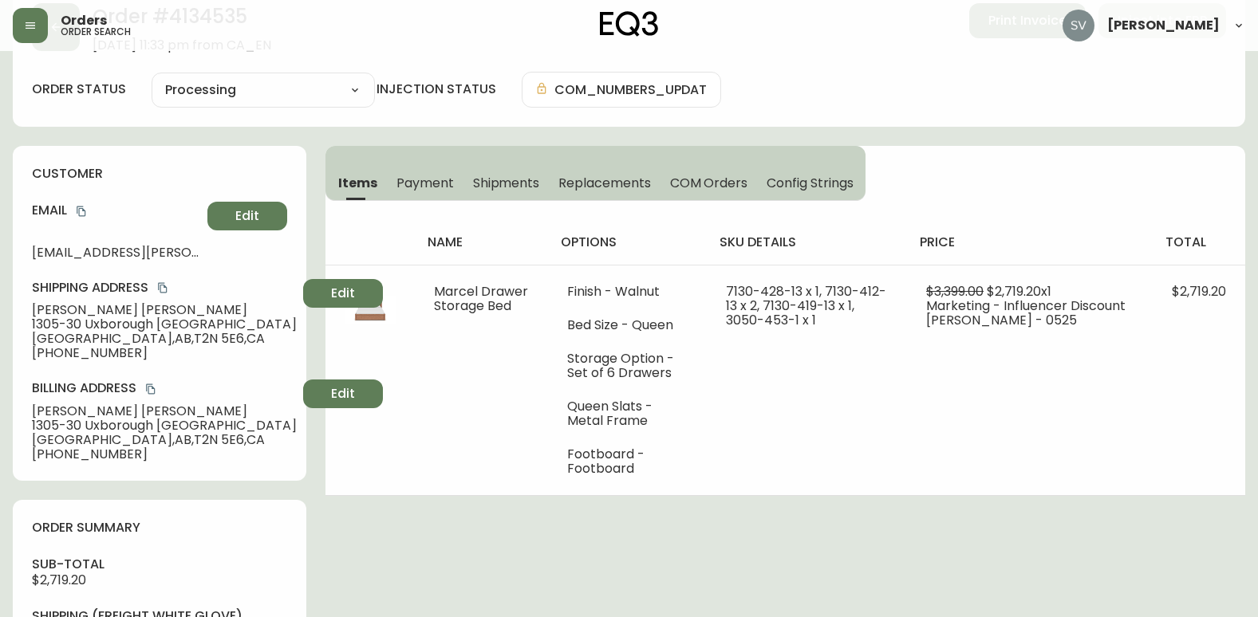
click at [529, 183] on span "Shipments" at bounding box center [506, 183] width 67 height 17
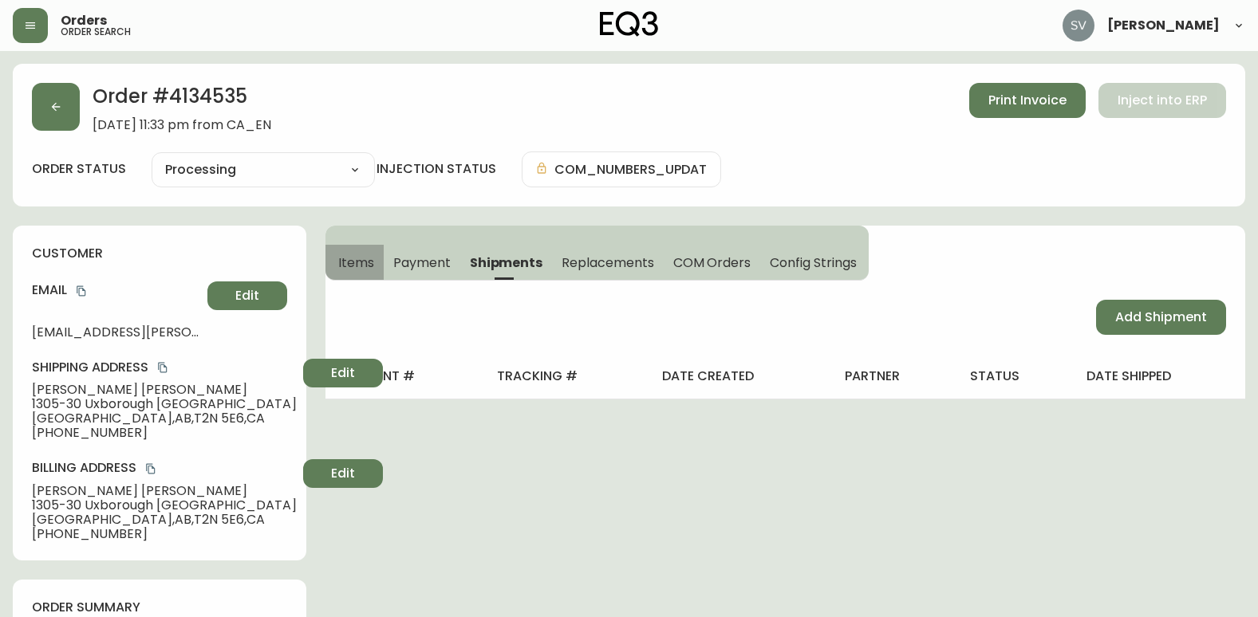
click at [358, 270] on span "Items" at bounding box center [356, 262] width 36 height 17
